Goal: Task Accomplishment & Management: Use online tool/utility

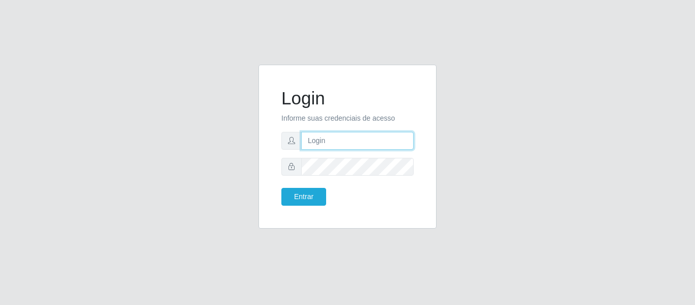
click at [325, 137] on input "text" at bounding box center [357, 141] width 112 height 18
type input "[EMAIL_ADDRESS][DOMAIN_NAME]"
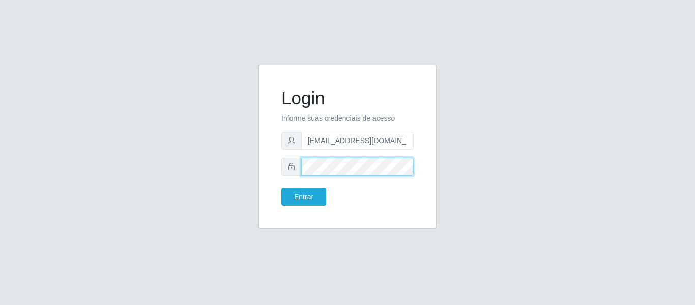
click at [281, 188] on button "Entrar" at bounding box center [303, 197] width 45 height 18
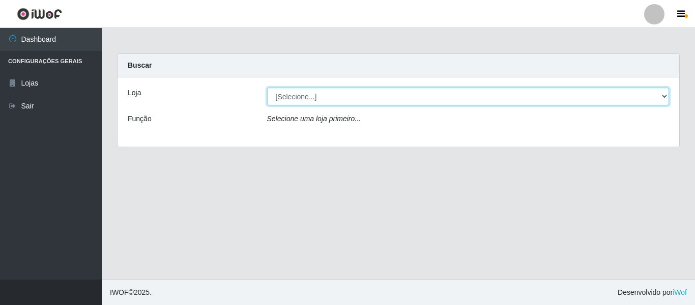
click at [344, 100] on select "[Selecione...] BomQueSó Agreste - Loja 2" at bounding box center [468, 96] width 402 height 18
select select "214"
click at [267, 87] on select "[Selecione...] BomQueSó Agreste - Loja 2" at bounding box center [468, 96] width 402 height 18
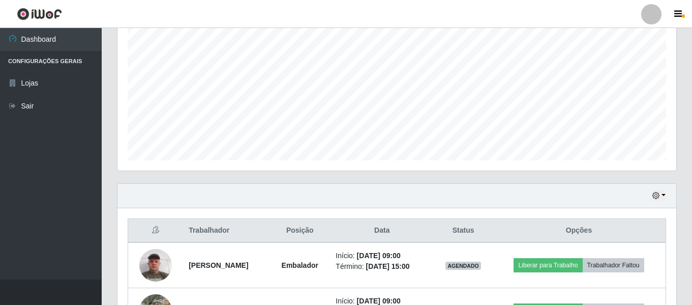
scroll to position [407, 0]
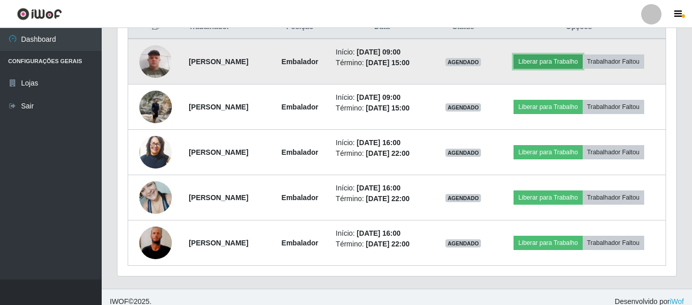
click at [561, 63] on button "Liberar para Trabalho" at bounding box center [548, 61] width 69 height 14
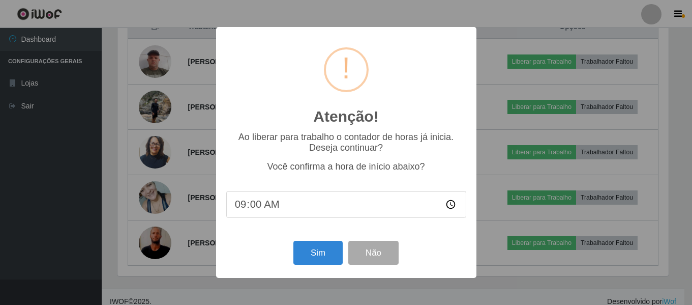
scroll to position [211, 554]
click at [324, 252] on button "Sim" at bounding box center [319, 253] width 49 height 24
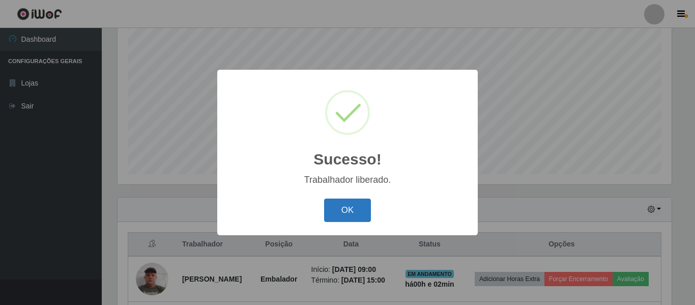
click at [352, 214] on button "OK" at bounding box center [347, 210] width 47 height 24
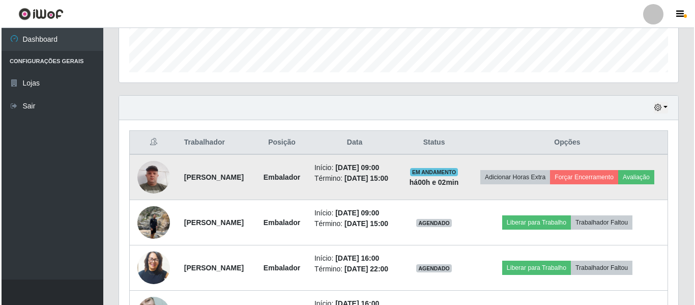
scroll to position [342, 0]
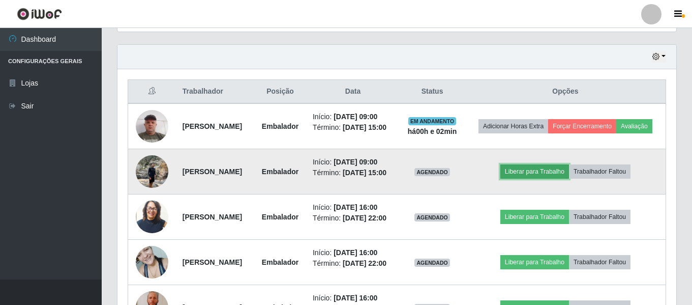
click at [546, 179] on button "Liberar para Trabalho" at bounding box center [535, 171] width 69 height 14
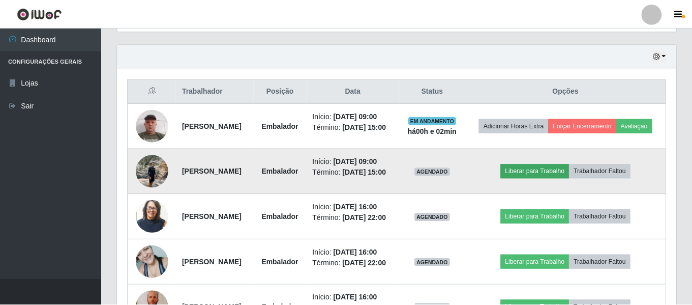
scroll to position [211, 554]
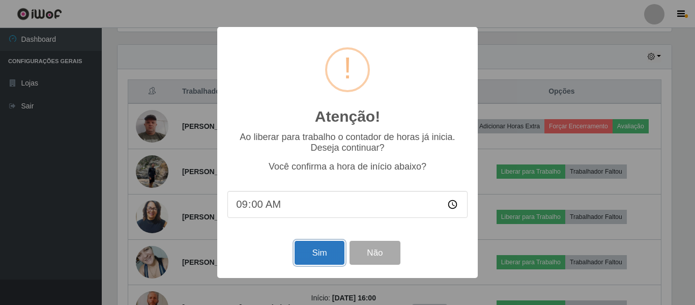
click at [314, 256] on button "Sim" at bounding box center [319, 253] width 49 height 24
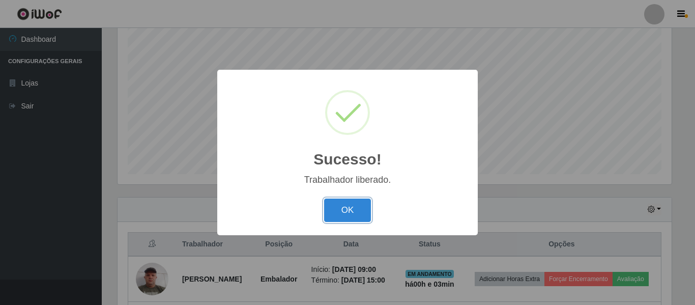
drag, startPoint x: 351, startPoint y: 208, endPoint x: 373, endPoint y: 166, distance: 47.6
click at [352, 207] on button "OK" at bounding box center [347, 210] width 47 height 24
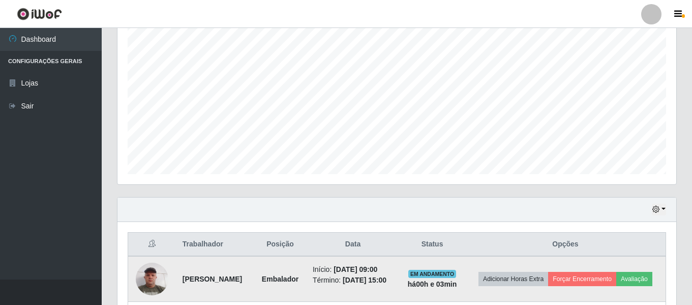
scroll to position [342, 0]
